Goal: Transaction & Acquisition: Purchase product/service

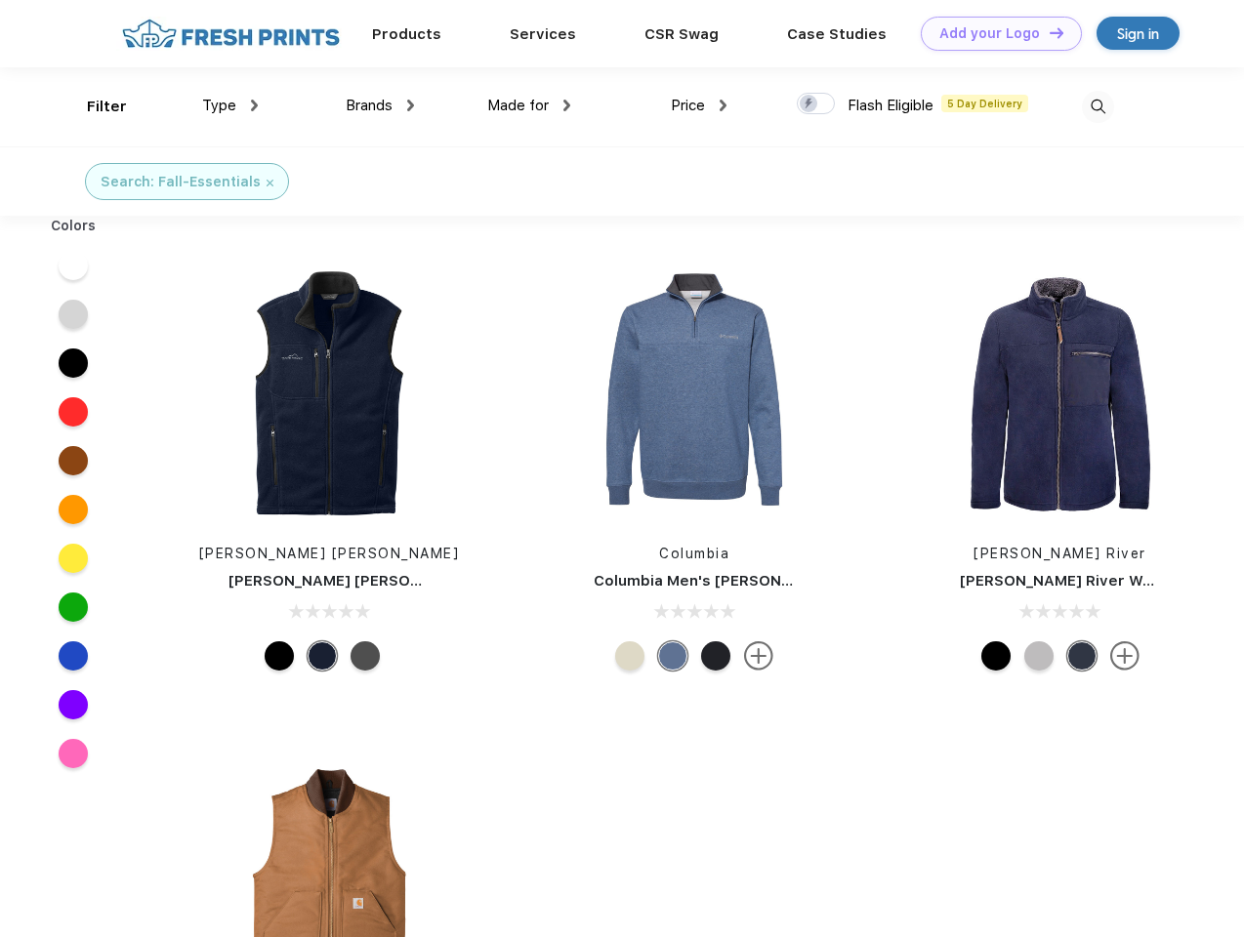
click at [994, 33] on link "Add your Logo Design Tool" at bounding box center [1001, 34] width 161 height 34
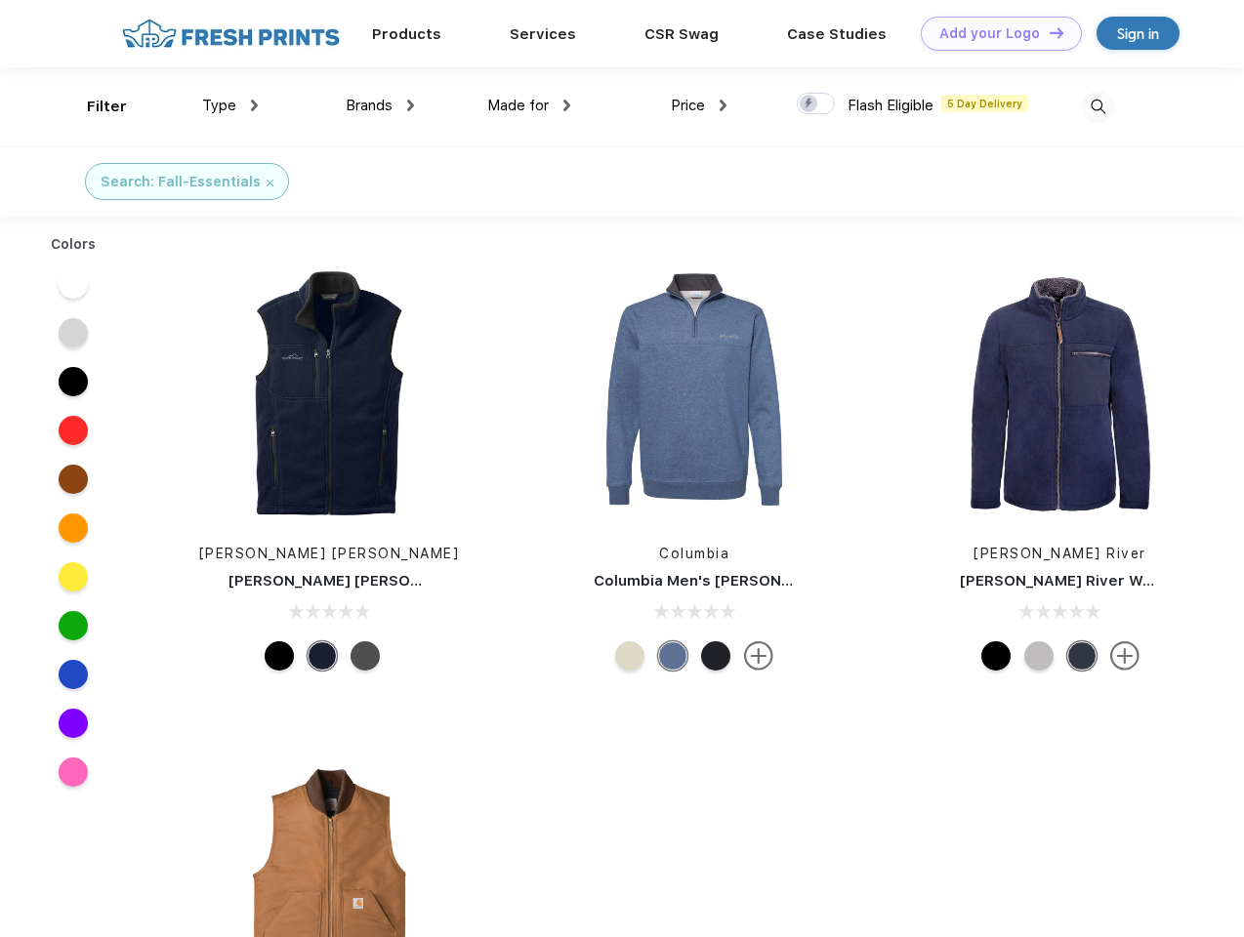
click at [0, 0] on div "Design Tool" at bounding box center [0, 0] width 0 height 0
click at [1048, 32] on link "Add your Logo Design Tool" at bounding box center [1001, 34] width 161 height 34
click at [94, 106] on div "Filter" at bounding box center [107, 107] width 40 height 22
click at [230, 105] on span "Type" at bounding box center [219, 106] width 34 height 18
click at [380, 105] on span "Brands" at bounding box center [369, 106] width 47 height 18
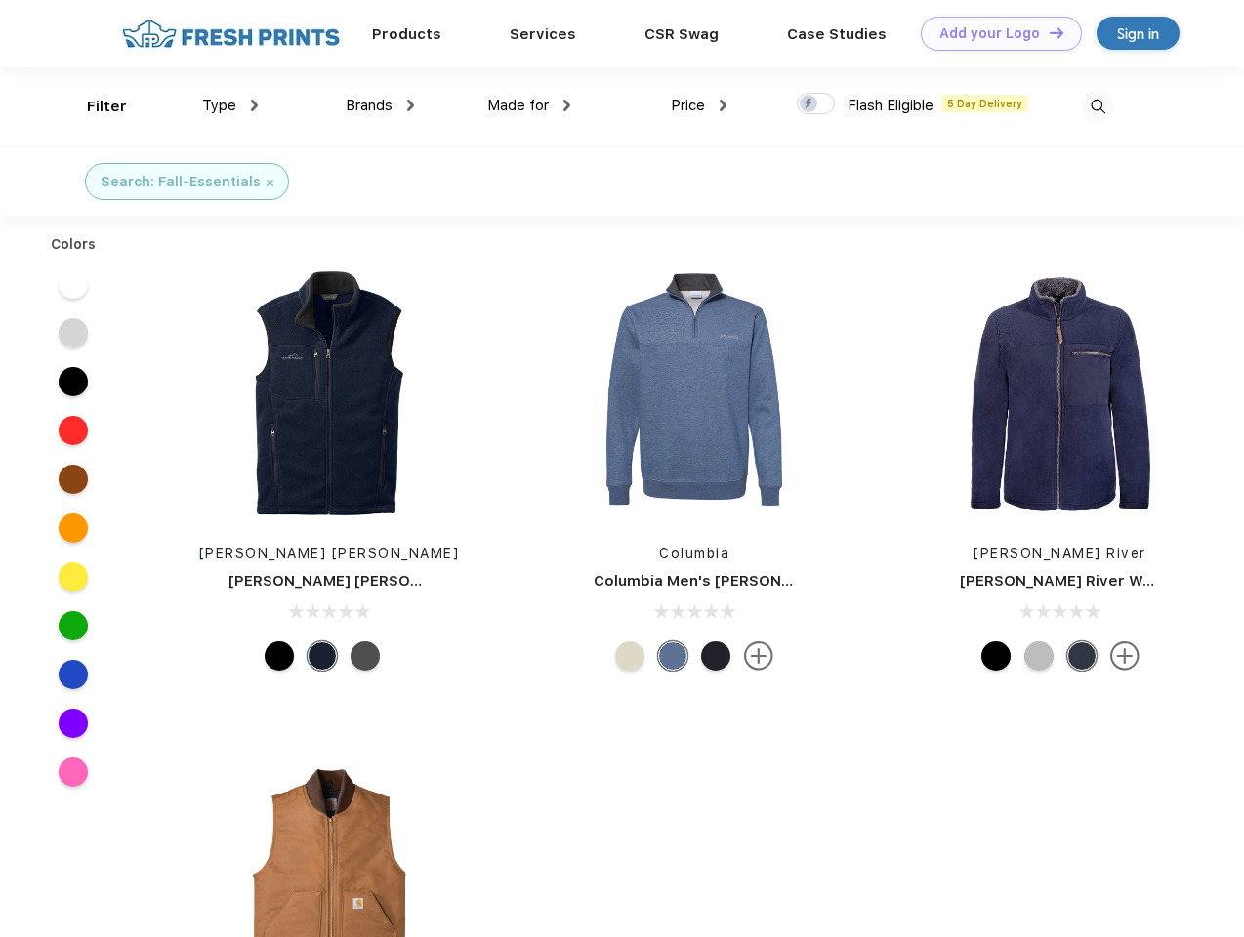
click at [529, 105] on span "Made for" at bounding box center [518, 106] width 62 height 18
click at [699, 105] on span "Price" at bounding box center [688, 106] width 34 height 18
click at [816, 104] on div at bounding box center [816, 103] width 38 height 21
click at [810, 104] on input "checkbox" at bounding box center [803, 98] width 13 height 13
click at [1098, 106] on img at bounding box center [1098, 107] width 32 height 32
